Goal: Transaction & Acquisition: Purchase product/service

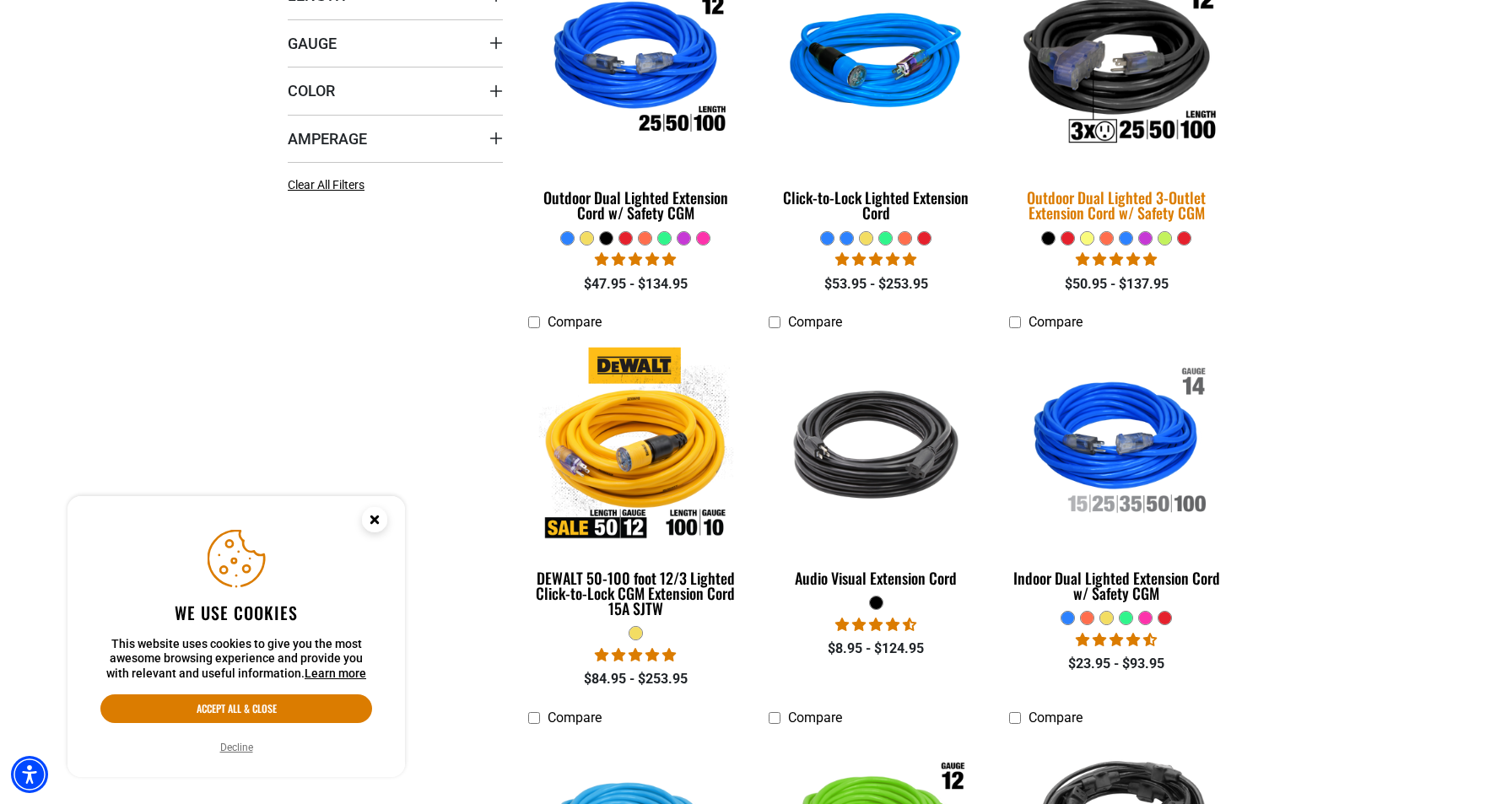
scroll to position [623, 0]
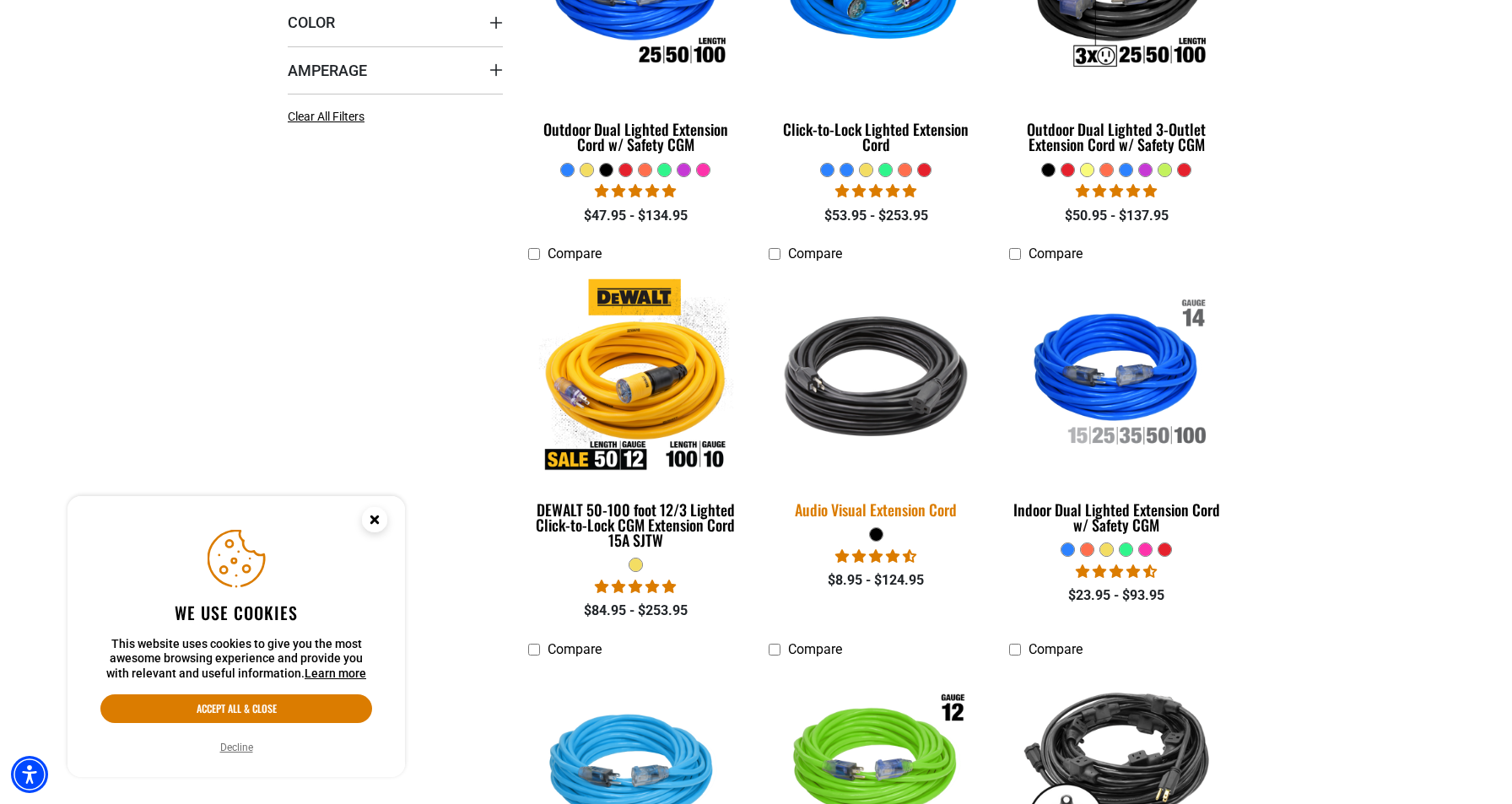
click at [880, 411] on img at bounding box center [876, 376] width 237 height 216
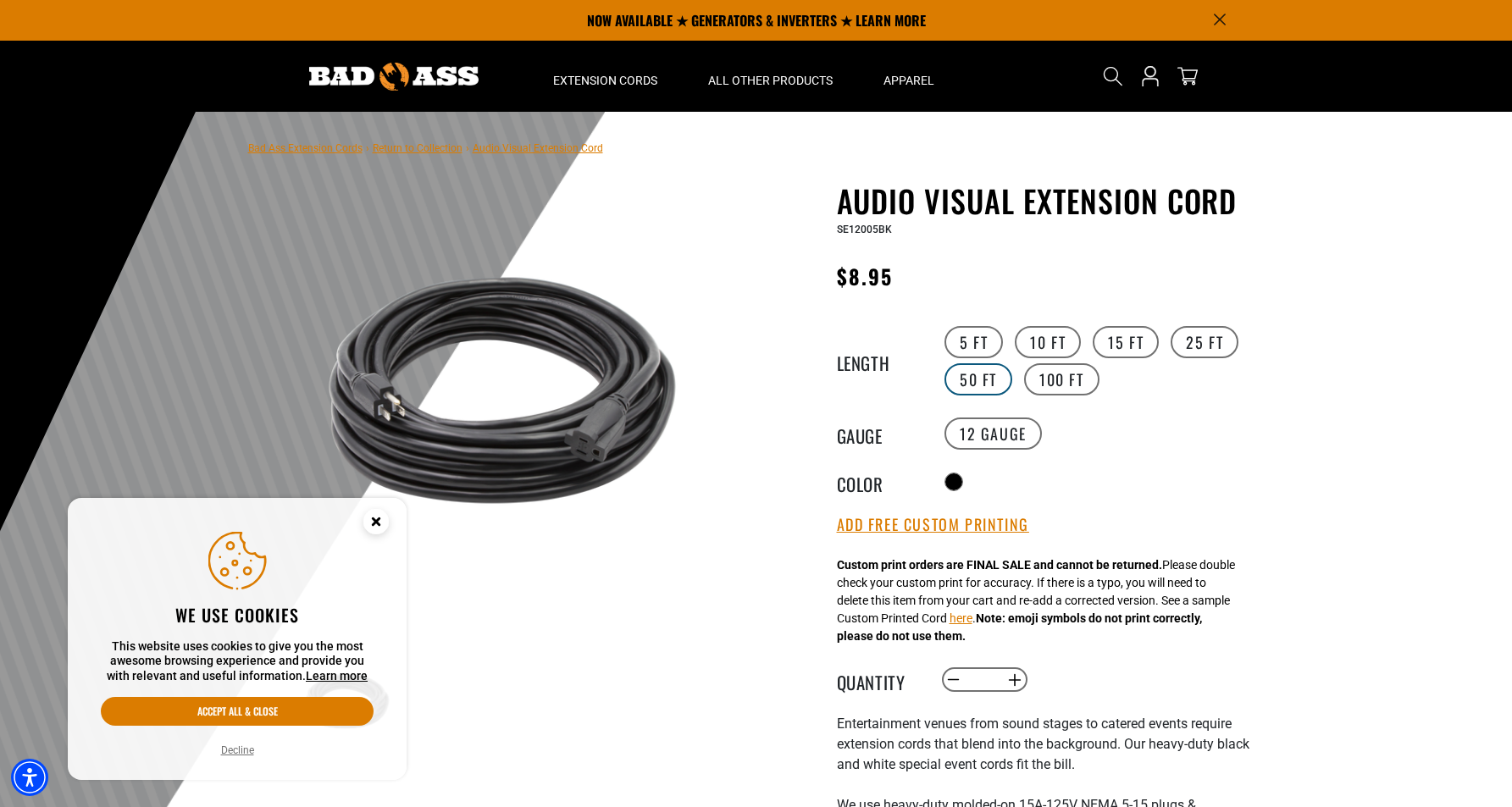
click at [974, 375] on label "50 FT" at bounding box center [978, 379] width 68 height 32
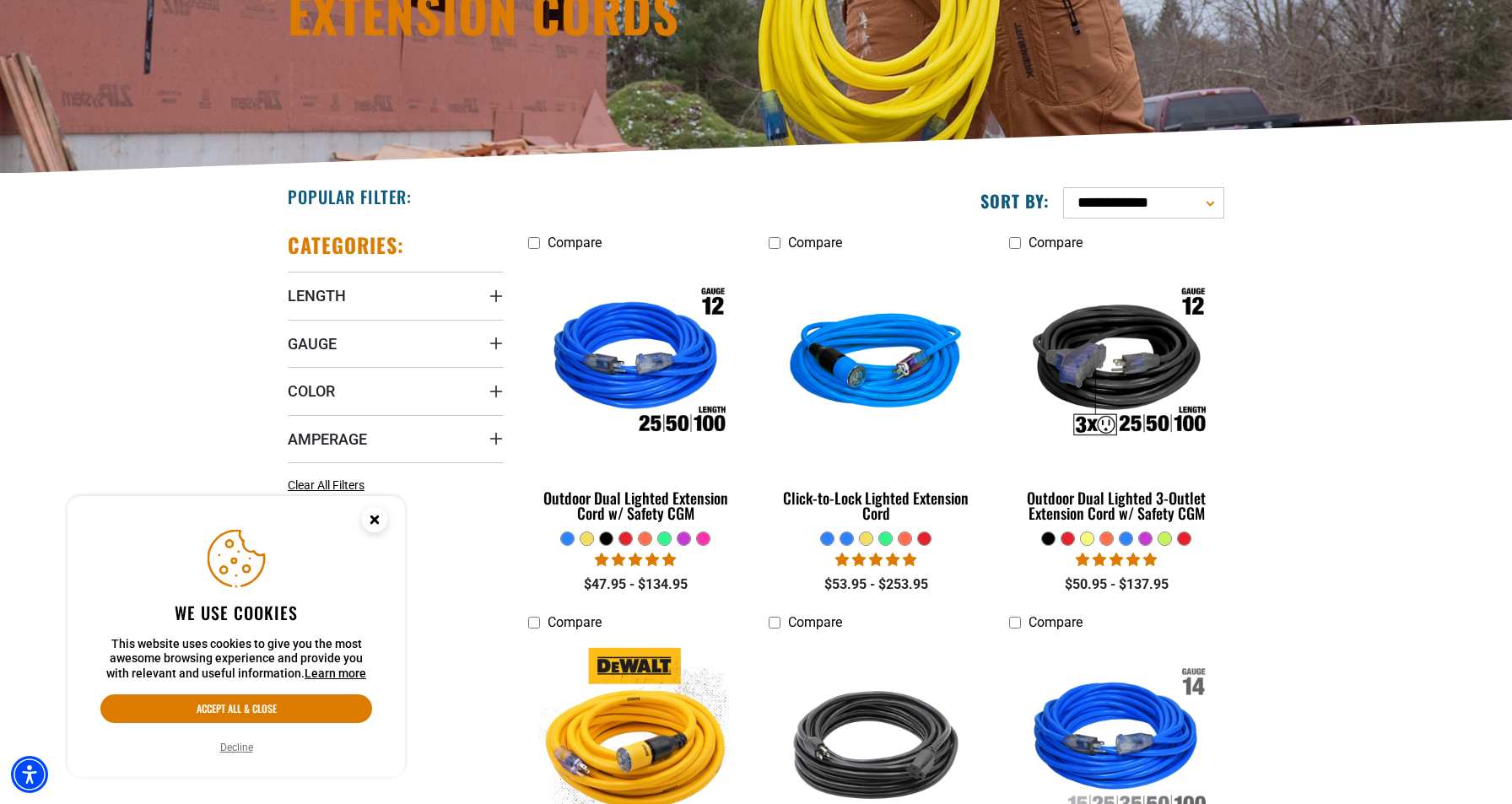
scroll to position [431, 0]
